Goal: Task Accomplishment & Management: Complete application form

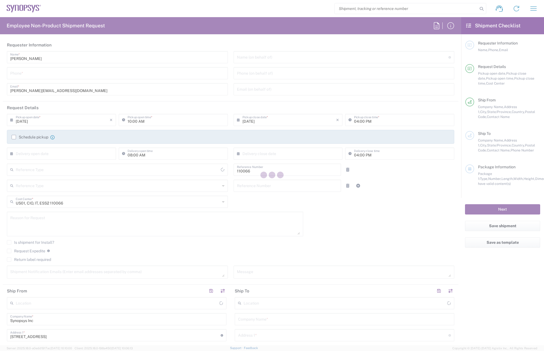
type input "Department"
type input "Massachusetts"
type input "United States"
type input "Delivered at Place"
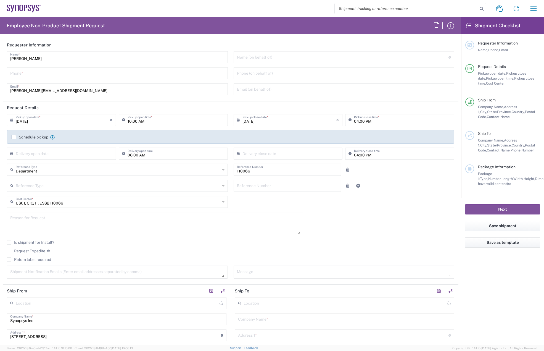
click at [72, 75] on input "tel" at bounding box center [117, 73] width 214 height 10
type input "Marlboro US04"
type input "7819643423"
click at [15, 137] on label "Schedule pickup" at bounding box center [30, 137] width 37 height 4
click at [14, 137] on input "Schedule pickup" at bounding box center [14, 137] width 0 height 0
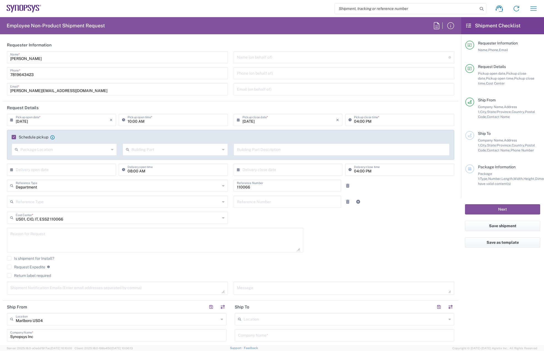
click at [125, 123] on icon at bounding box center [125, 119] width 6 height 9
drag, startPoint x: 130, startPoint y: 121, endPoint x: 136, endPoint y: 123, distance: 5.9
click at [130, 121] on input "10:00 AM" at bounding box center [176, 120] width 97 height 10
click at [140, 121] on input "02:00 AM" at bounding box center [176, 120] width 97 height 10
type input "02:00 PM"
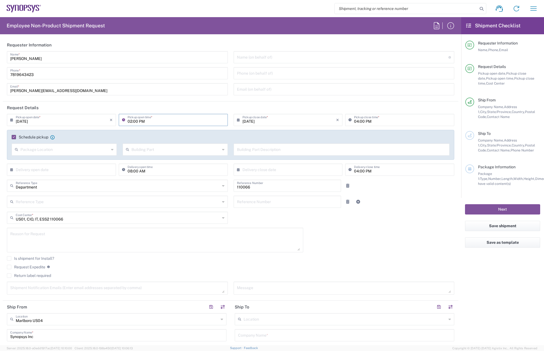
click at [354, 122] on input "04:00 PM" at bounding box center [402, 120] width 97 height 10
type input "05:00 PM"
click at [32, 233] on textarea at bounding box center [155, 239] width 290 height 21
paste textarea "RITM0372633"
type textarea "RITM0372633"
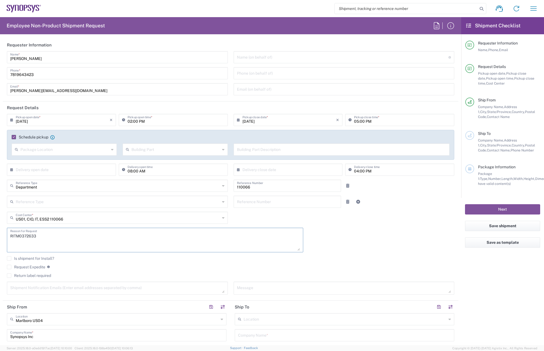
click at [9, 275] on label "Return label required" at bounding box center [29, 275] width 44 height 4
click at [9, 275] on input "Return label required" at bounding box center [9, 275] width 0 height 0
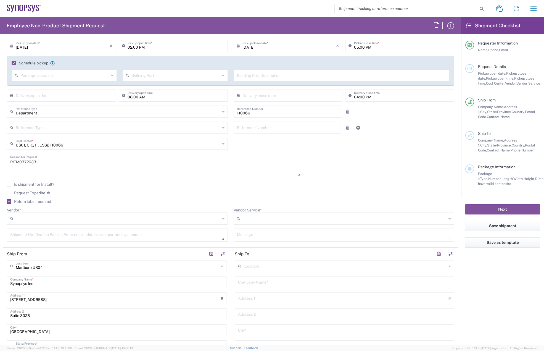
scroll to position [83, 0]
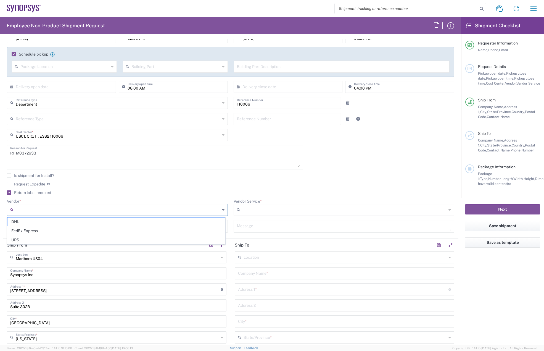
click at [34, 209] on input "Vendor *" at bounding box center [118, 209] width 204 height 9
click at [36, 231] on span "FedEx Express" at bounding box center [116, 230] width 218 height 9
type input "FedEx Express"
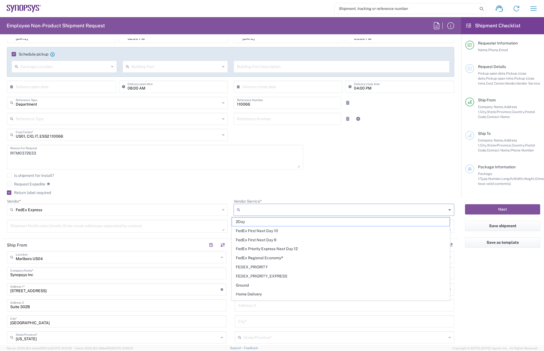
click at [248, 211] on input "Vendor Service *" at bounding box center [344, 209] width 204 height 9
click at [258, 222] on span "2Day" at bounding box center [341, 221] width 218 height 9
type input "2Day"
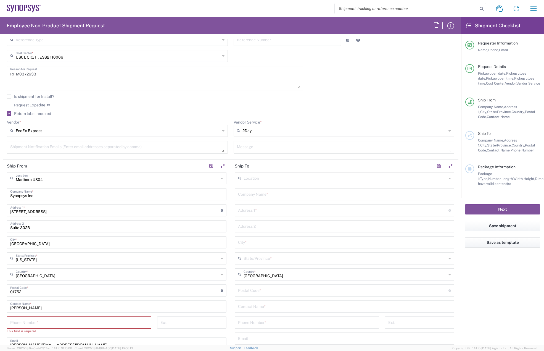
scroll to position [193, 0]
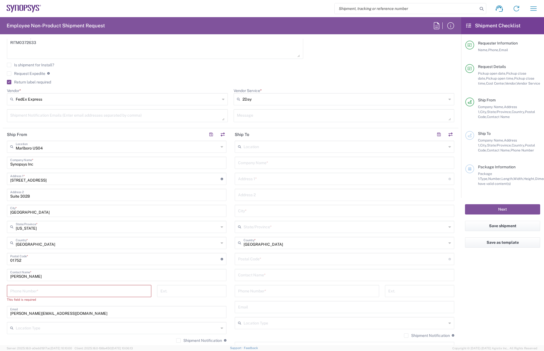
click at [46, 293] on input "tel" at bounding box center [79, 290] width 138 height 10
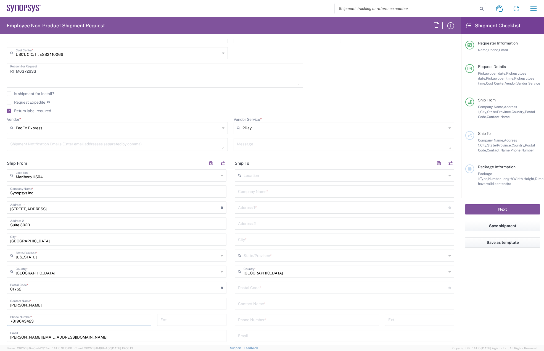
scroll to position [110, 0]
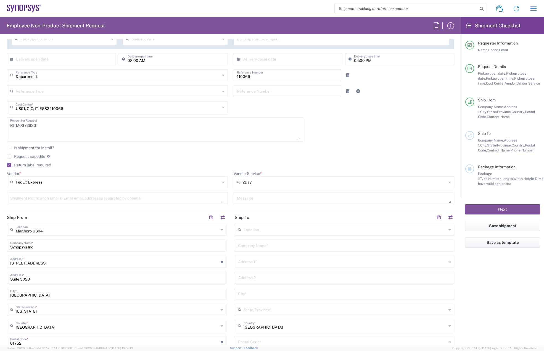
type input "7819643423"
click at [48, 123] on textarea "RITM0372633" at bounding box center [155, 129] width 290 height 21
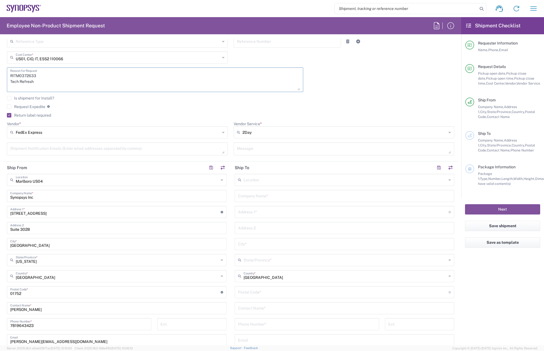
scroll to position [193, 0]
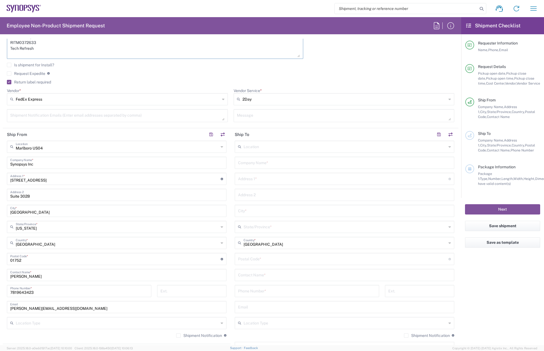
type textarea "RITM0372633 Tech Refresh"
click at [253, 168] on div "Company Name *" at bounding box center [344, 163] width 219 height 12
click at [252, 158] on input "text" at bounding box center [344, 162] width 213 height 10
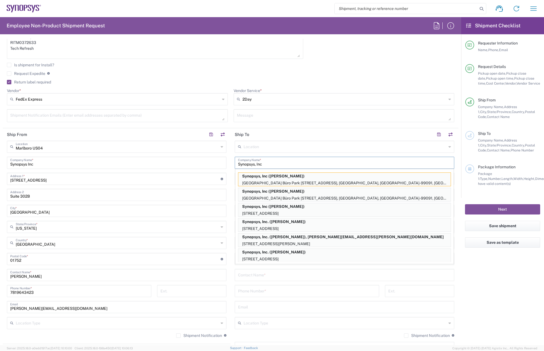
type input "Synopsys, Inc"
click at [308, 144] on input "text" at bounding box center [345, 146] width 203 height 10
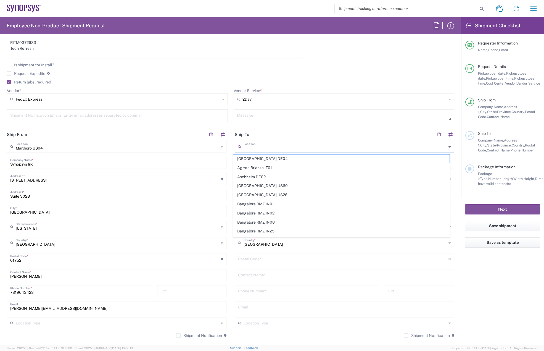
click at [302, 124] on div "Message" at bounding box center [344, 117] width 227 height 17
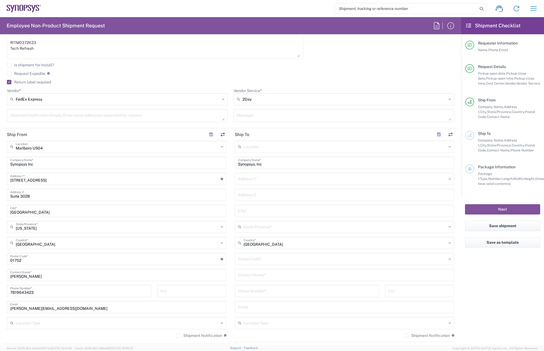
click at [254, 193] on input "text" at bounding box center [344, 194] width 213 height 10
click at [249, 176] on input "text" at bounding box center [343, 178] width 210 height 10
paste input "15435 Gleneagle Dr Suite 110"
type input "15435 Gleneagle Dr Suite 110"
click at [251, 192] on input "text" at bounding box center [344, 194] width 213 height 10
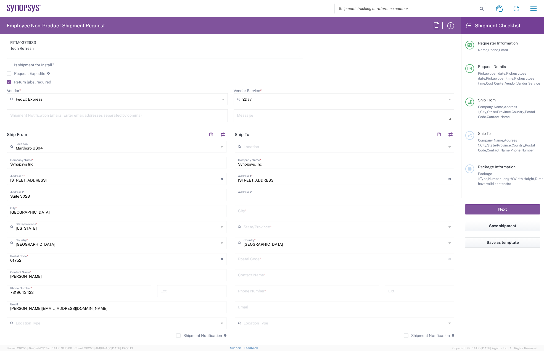
paste input "FirstPass Engineering, PC"
type input "FirstPass Engineering, PC"
click at [254, 211] on input "text" at bounding box center [344, 210] width 213 height 10
paste input "Colorado Springs"
type input "Colorado Springs"
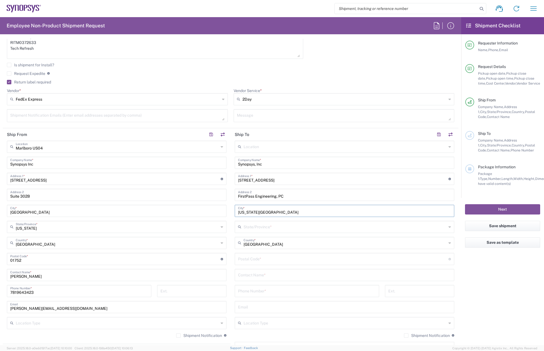
click at [260, 230] on input "text" at bounding box center [345, 226] width 203 height 10
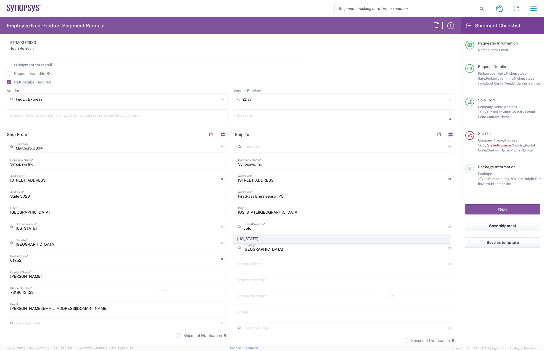
click at [249, 240] on span "Colorado" at bounding box center [341, 238] width 216 height 9
type input "Colorado"
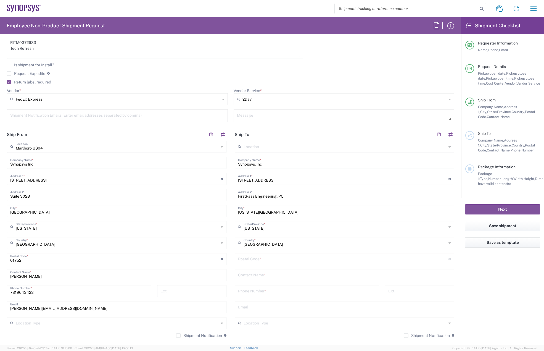
click at [253, 255] on input "undefined" at bounding box center [343, 258] width 210 height 10
paste input "80921"
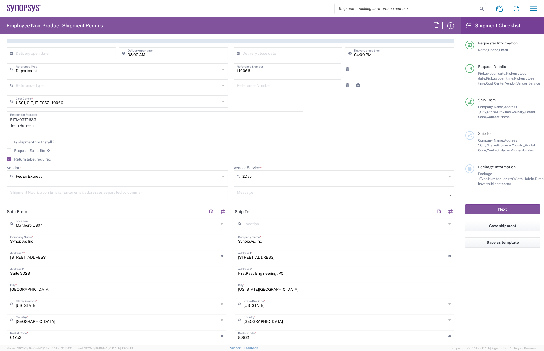
scroll to position [28, 0]
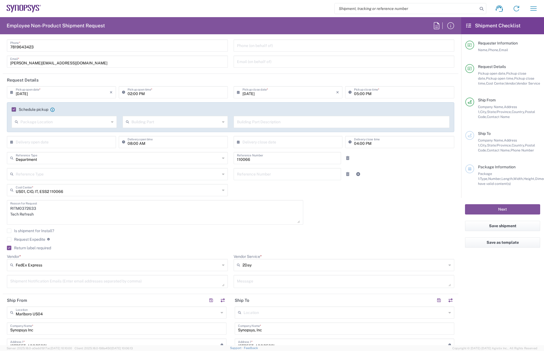
type input "80921"
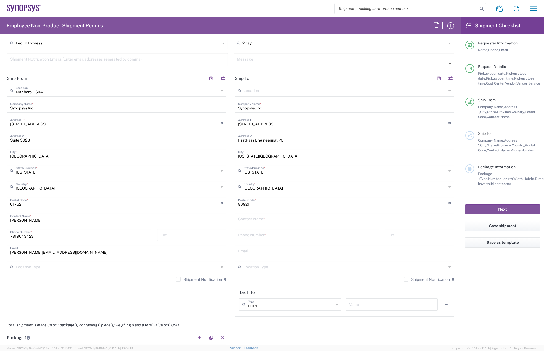
scroll to position [276, 0]
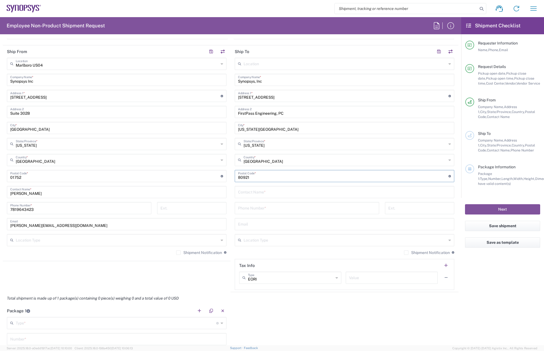
click at [259, 192] on input "text" at bounding box center [344, 192] width 213 height 10
paste input "Tony Davison"
type input "Tony Davison"
click at [256, 213] on div "Phone Number *" at bounding box center [307, 208] width 144 height 12
click at [256, 209] on input "tel" at bounding box center [307, 208] width 138 height 10
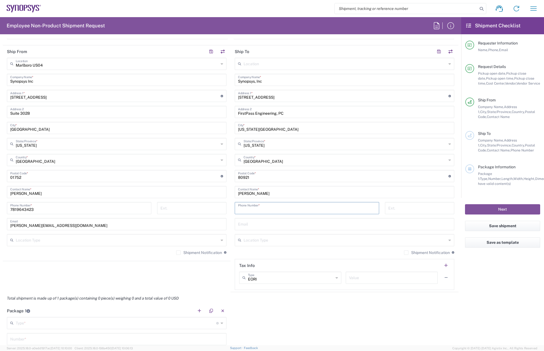
paste input "970.314.5953"
click at [252, 208] on input "970.314.5953" at bounding box center [307, 208] width 138 height 10
click at [244, 209] on input "970.3145953" at bounding box center [307, 208] width 138 height 10
type input "9703145953"
click at [263, 217] on div "9703145953 Phone Number *" at bounding box center [307, 210] width 150 height 16
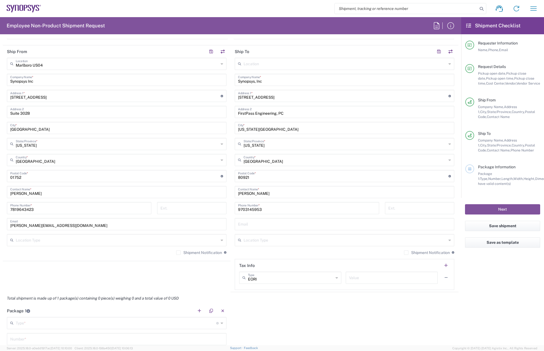
drag, startPoint x: 263, startPoint y: 223, endPoint x: 259, endPoint y: 223, distance: 3.9
click at [263, 223] on input "text" at bounding box center [344, 224] width 213 height 10
paste input "anthony.davison@synopsys.com"
type input "anthony.davison@synopsys.com"
click at [186, 249] on div "Marlboro US04 Location Marlboro US04 Aachen DE04 Agrate Brianza IT01 Aschheim D…" at bounding box center [116, 158] width 219 height 201
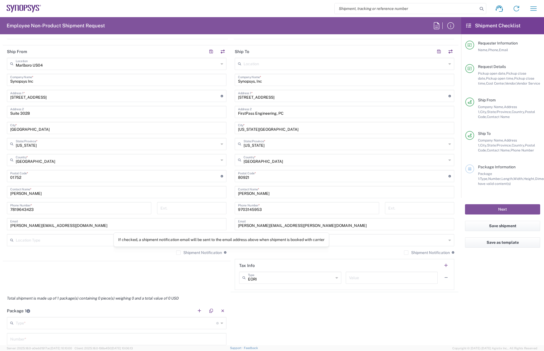
click at [204, 253] on label "Shipment Notification" at bounding box center [199, 252] width 46 height 4
click at [178, 252] on input "Shipment Notification" at bounding box center [178, 252] width 0 height 0
click at [406, 253] on label "Shipment Notification" at bounding box center [427, 252] width 46 height 4
click at [406, 252] on input "Shipment Notification" at bounding box center [406, 252] width 0 height 0
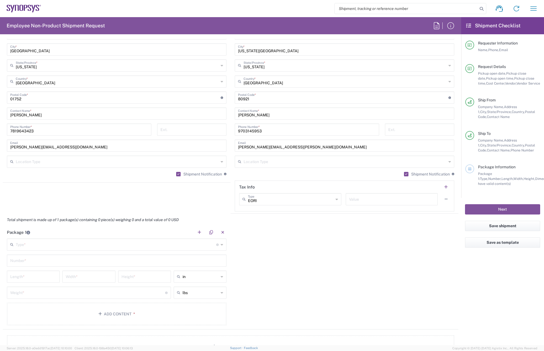
scroll to position [442, 0]
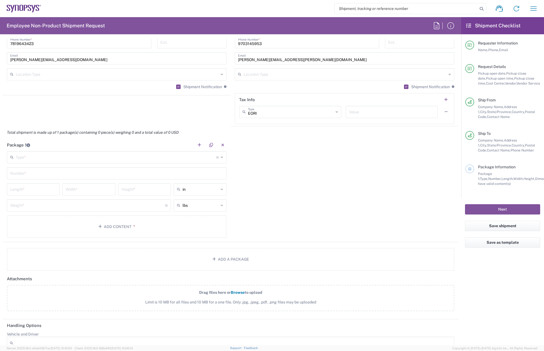
click at [66, 163] on div "Type * Material used to package goods" at bounding box center [116, 157] width 219 height 12
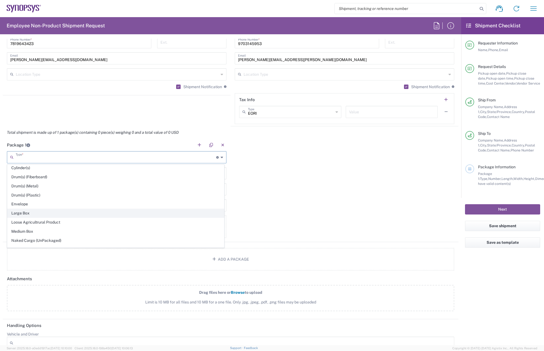
scroll to position [138, 0]
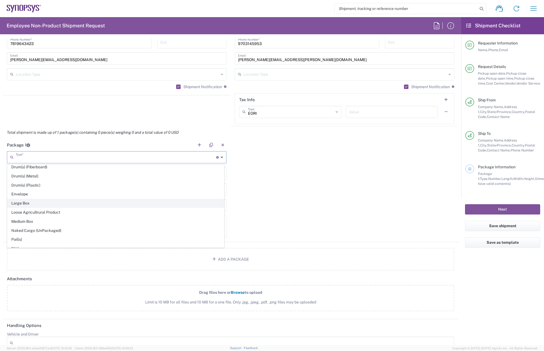
click at [43, 199] on span "Large Box" at bounding box center [115, 203] width 216 height 9
type input "Large Box"
type input "17.5"
type input "12.5"
type input "3"
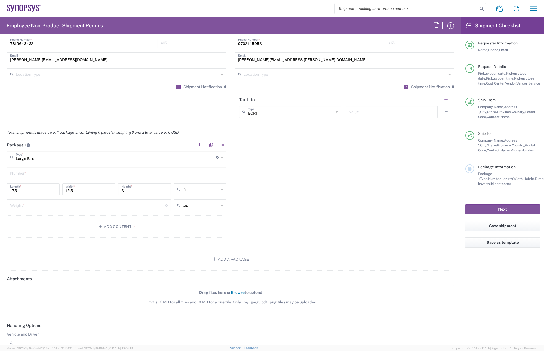
click at [34, 173] on input "text" at bounding box center [116, 173] width 213 height 10
type input "1"
click at [40, 206] on input "number" at bounding box center [87, 205] width 155 height 10
type input "5"
click at [58, 227] on button "Add Content *" at bounding box center [116, 226] width 219 height 23
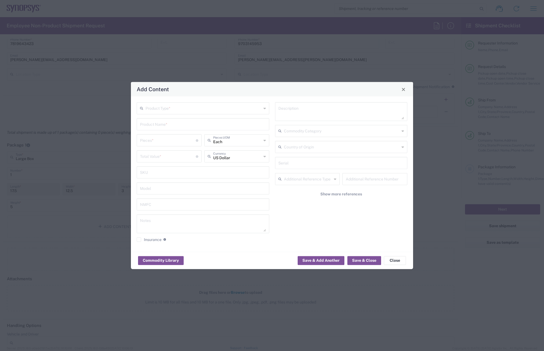
click at [156, 113] on div "Product Type *" at bounding box center [203, 108] width 133 height 12
click at [160, 127] on span "General Commodity" at bounding box center [202, 129] width 131 height 9
type input "General Commodity"
click at [159, 120] on input "text" at bounding box center [203, 124] width 126 height 10
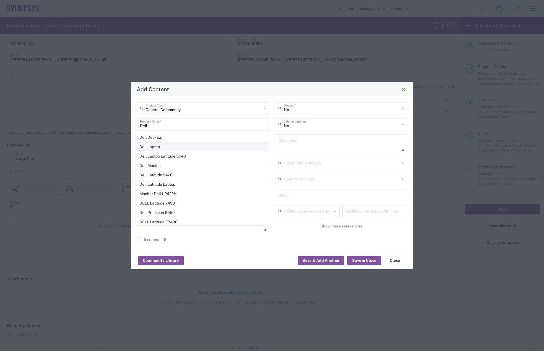
click at [160, 145] on div "Dell Laptop" at bounding box center [202, 146] width 131 height 9
type input "Dell Laptop"
type textarea "Dell Laptop"
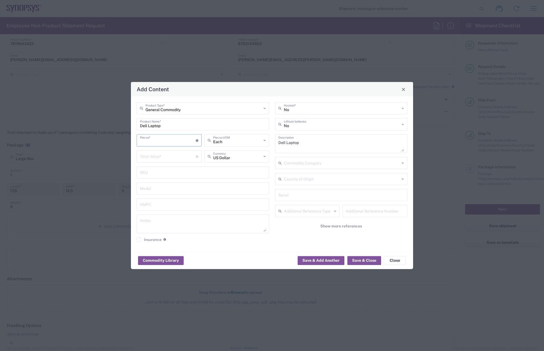
click at [157, 143] on input "number" at bounding box center [168, 140] width 56 height 10
type input "1"
click at [158, 155] on input "number" at bounding box center [168, 156] width 56 height 10
type input "950"
click at [370, 260] on button "Save & Close" at bounding box center [364, 260] width 34 height 9
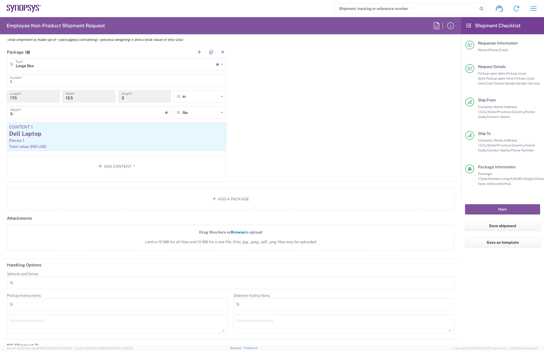
scroll to position [611, 0]
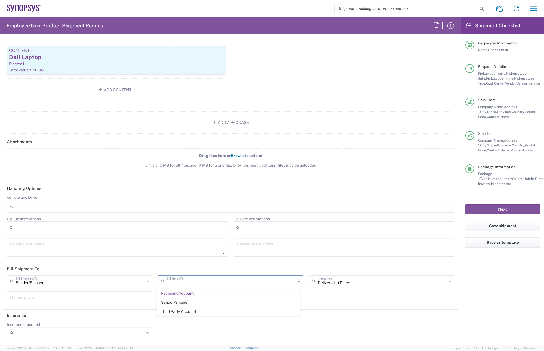
click at [232, 279] on input "text" at bounding box center [231, 281] width 129 height 10
click at [223, 298] on span "Sender/Shipper" at bounding box center [228, 302] width 143 height 9
type input "Sender/Shipper"
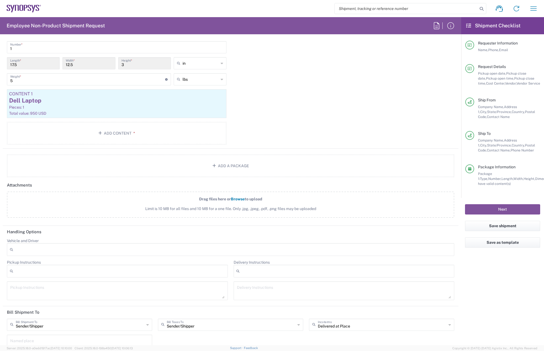
scroll to position [501, 0]
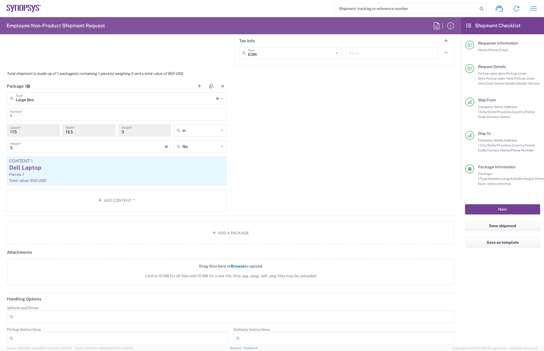
click at [493, 209] on button "Next" at bounding box center [502, 209] width 75 height 10
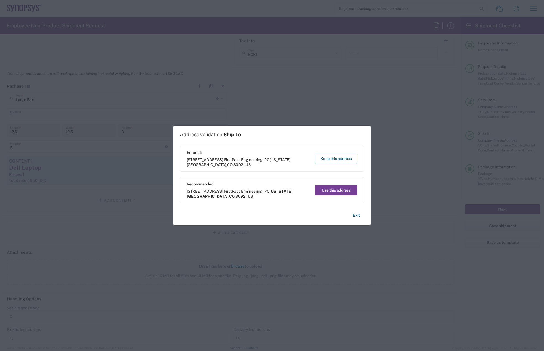
click at [340, 189] on button "Use this address" at bounding box center [336, 190] width 43 height 10
type input "Colorado Springs"
type input "Colorado"
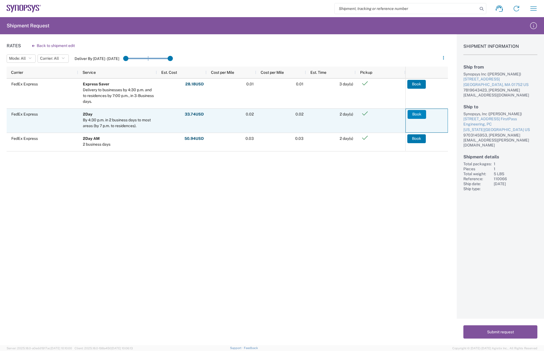
click at [420, 114] on button "Book" at bounding box center [417, 114] width 18 height 9
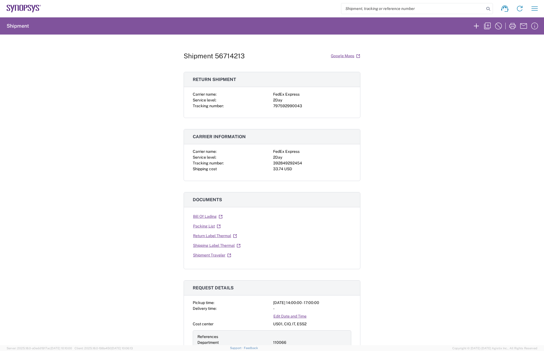
click at [282, 107] on div "797592990043" at bounding box center [312, 106] width 78 height 6
copy div "797592990043"
click at [282, 162] on div "392849292454" at bounding box center [312, 163] width 78 height 6
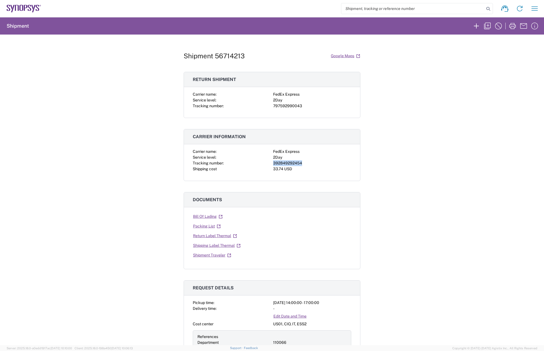
copy div "392849292454"
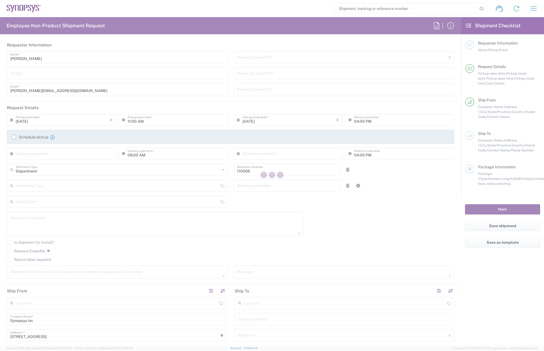
type input "US01, CIO, IT, ESS2 110066"
type input "Massachusetts"
type input "United States"
type input "Delivered at Place"
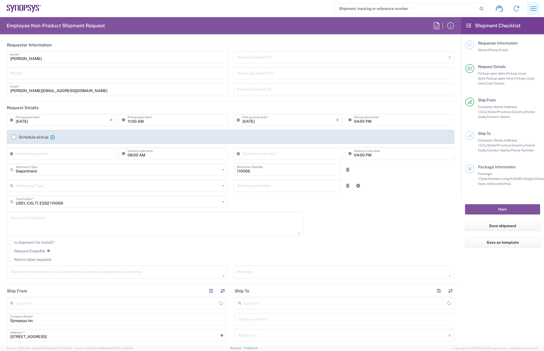
click at [536, 10] on icon "button" at bounding box center [533, 8] width 9 height 9
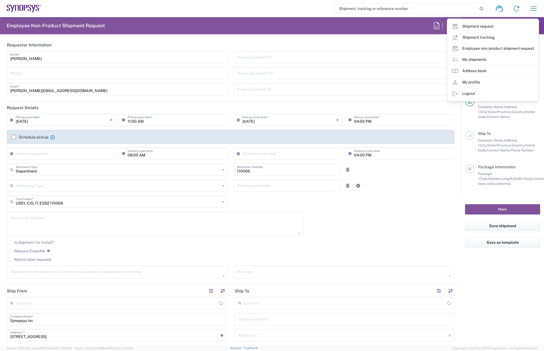
click at [492, 62] on link "My shipments" at bounding box center [492, 59] width 91 height 11
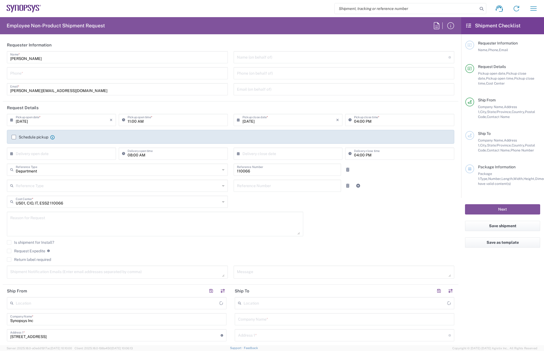
type input "Marlboro US04"
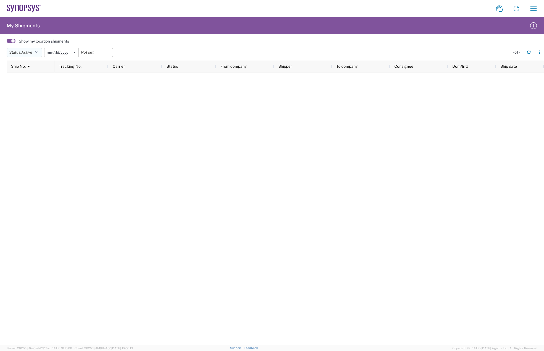
click at [35, 52] on button "Status: Active" at bounding box center [25, 52] width 36 height 9
click at [15, 82] on span "All" at bounding box center [39, 81] width 64 height 9
click at [69, 53] on icon at bounding box center [67, 52] width 1 height 1
click at [529, 52] on icon "button" at bounding box center [529, 52] width 4 height 4
click at [8, 40] on span at bounding box center [11, 41] width 9 height 4
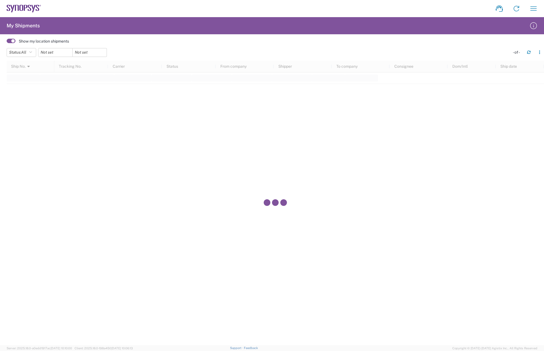
click at [7, 43] on input "checkbox" at bounding box center [7, 43] width 0 height 0
click at [501, 8] on icon at bounding box center [499, 9] width 7 height 6
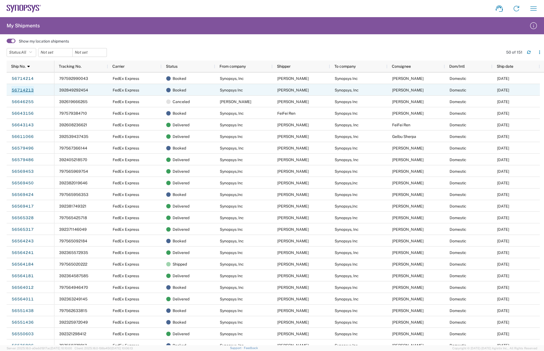
click at [26, 88] on link "56714213" at bounding box center [22, 90] width 23 height 9
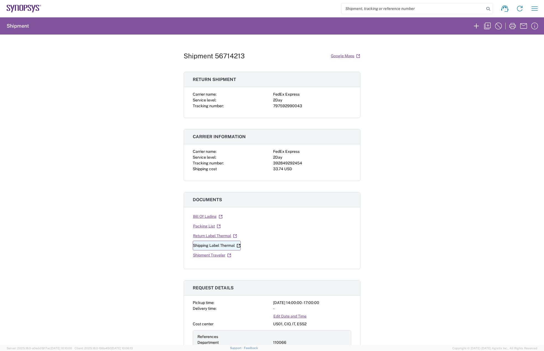
click at [221, 245] on link "Shipping Label Thermal" at bounding box center [217, 245] width 48 height 10
click at [217, 237] on link "Return Label Thermal" at bounding box center [215, 236] width 44 height 10
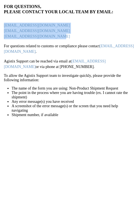
drag, startPoint x: 54, startPoint y: 36, endPoint x: 2, endPoint y: 24, distance: 52.4
click at [2, 24] on agx-static-page "For questions, please contact your local team by email: [EMAIL_ADDRESS][DOMAIN_…" at bounding box center [69, 103] width 138 height 207
copy div "[EMAIL_ADDRESS][DOMAIN_NAME] [EMAIL_ADDRESS][DOMAIN_NAME] [EMAIL_ADDRESS][DOMAI…"
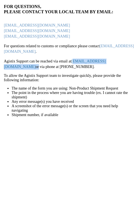
drag, startPoint x: 108, startPoint y: 60, endPoint x: 73, endPoint y: 62, distance: 34.6
click at [73, 62] on p "Agistix Support can be reached via email at [EMAIL_ADDRESS][DOMAIN_NAME] or via…" at bounding box center [69, 64] width 130 height 11
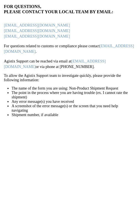
click at [76, 67] on p "Agistix Support can be reached via email at [EMAIL_ADDRESS][DOMAIN_NAME] or via…" at bounding box center [69, 64] width 130 height 11
